Goal: Task Accomplishment & Management: Manage account settings

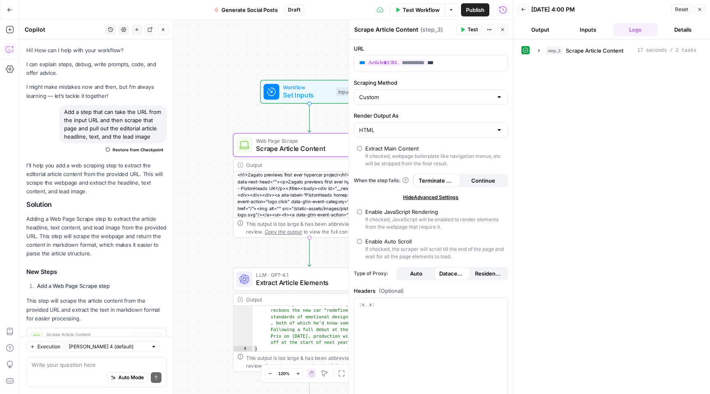
scroll to position [30, 0]
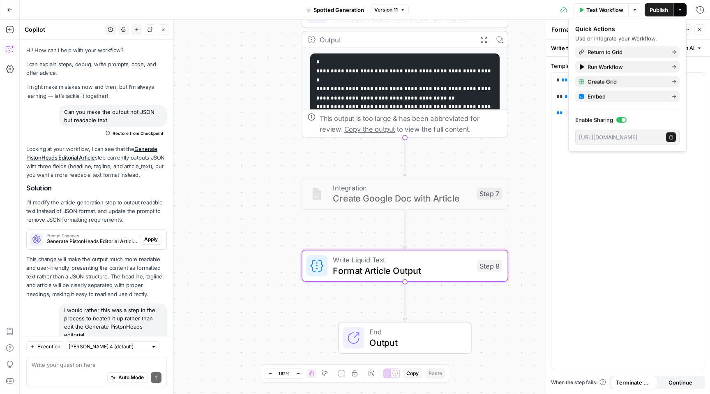
scroll to position [213, 0]
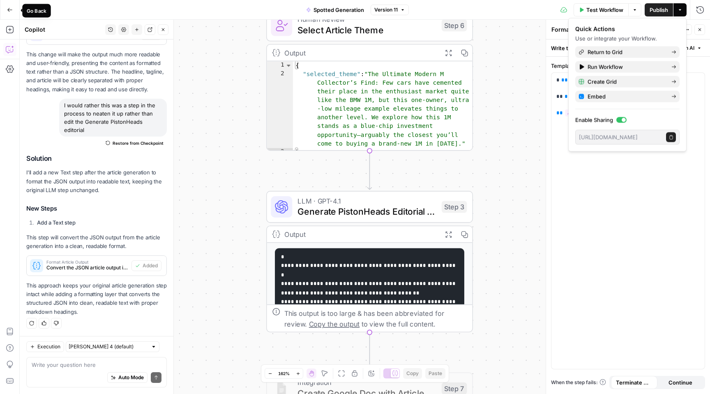
click at [13, 9] on button "Go Back" at bounding box center [9, 9] width 15 height 15
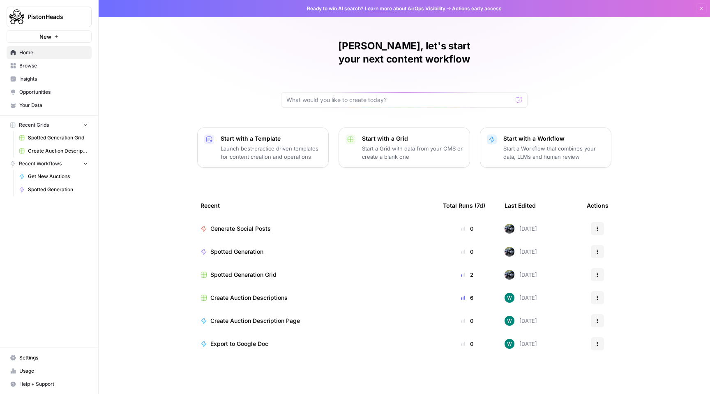
click at [39, 361] on link "Settings" at bounding box center [49, 357] width 85 height 13
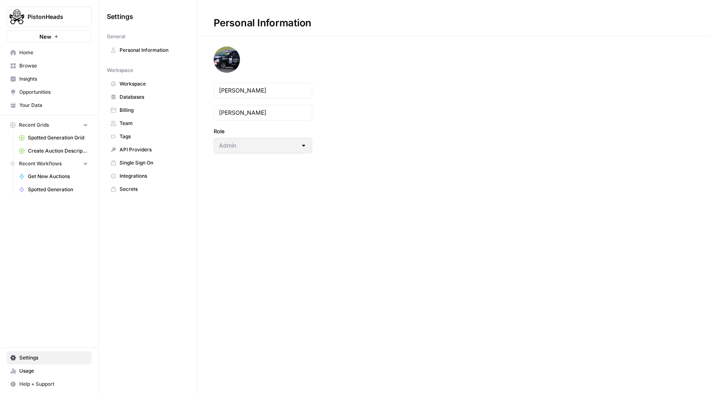
click at [139, 120] on span "Team" at bounding box center [152, 123] width 65 height 7
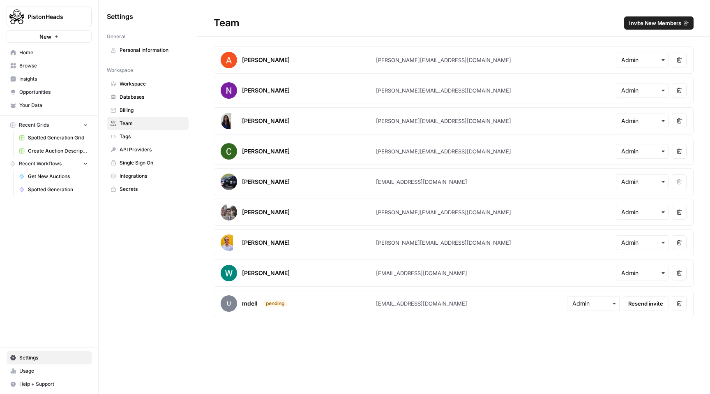
click at [668, 23] on span "Invite New Members" at bounding box center [655, 23] width 52 height 8
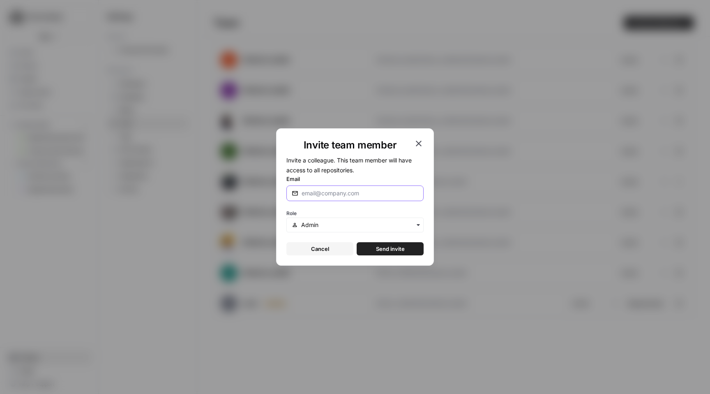
click at [353, 196] on input "Email" at bounding box center [360, 193] width 117 height 8
type input "ncackett@"
click at [420, 145] on icon "button" at bounding box center [419, 144] width 6 height 6
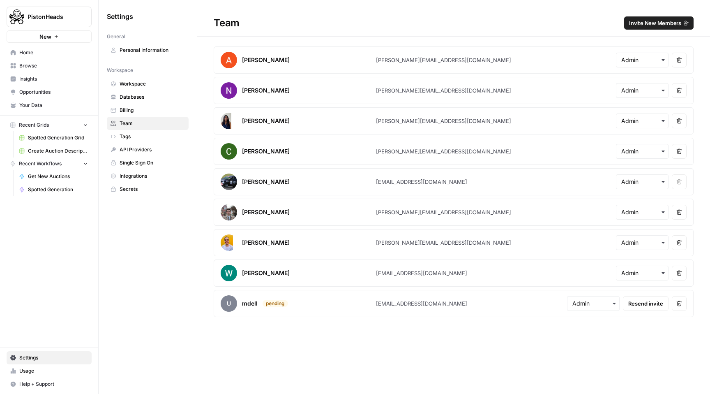
click at [147, 163] on span "Single Sign On" at bounding box center [152, 162] width 65 height 7
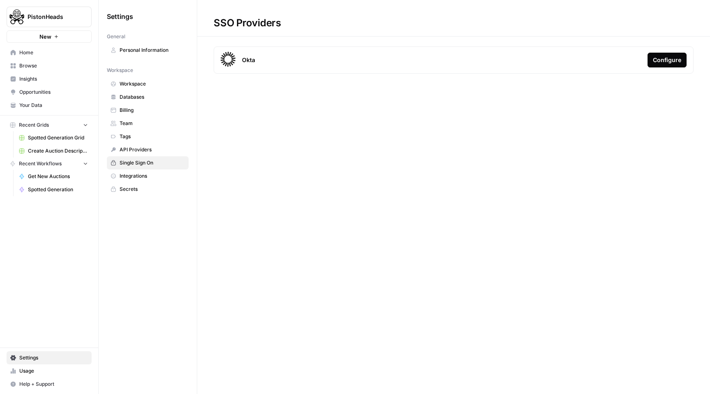
click at [672, 59] on div "Configure" at bounding box center [667, 60] width 28 height 8
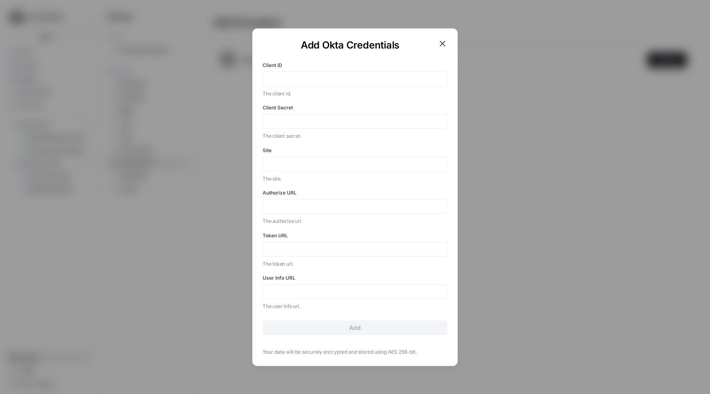
click at [443, 46] on icon "button" at bounding box center [443, 44] width 10 height 10
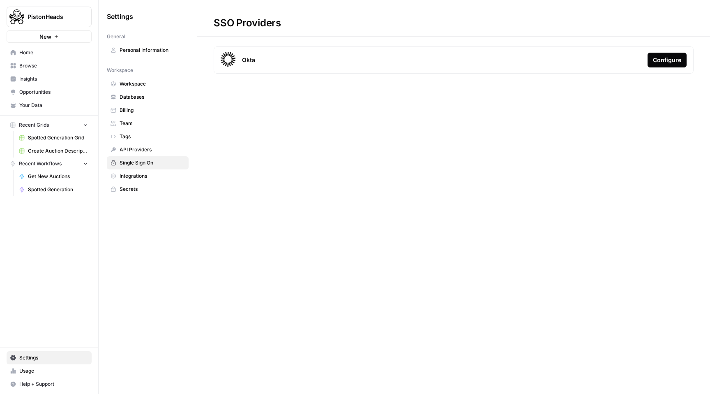
click at [661, 66] on button "Configure" at bounding box center [667, 60] width 39 height 15
